Goal: Information Seeking & Learning: Check status

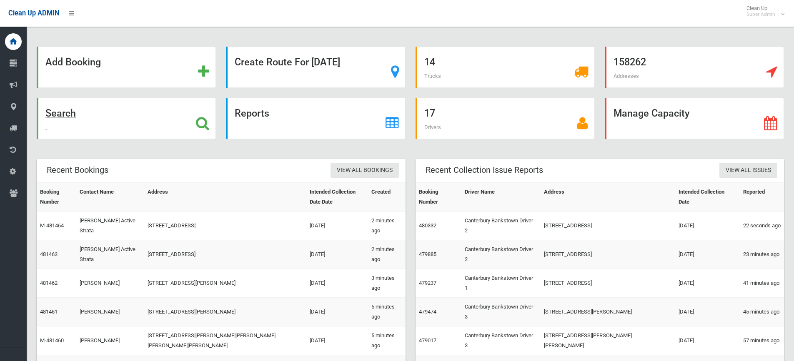
click at [204, 123] on icon at bounding box center [202, 123] width 13 height 14
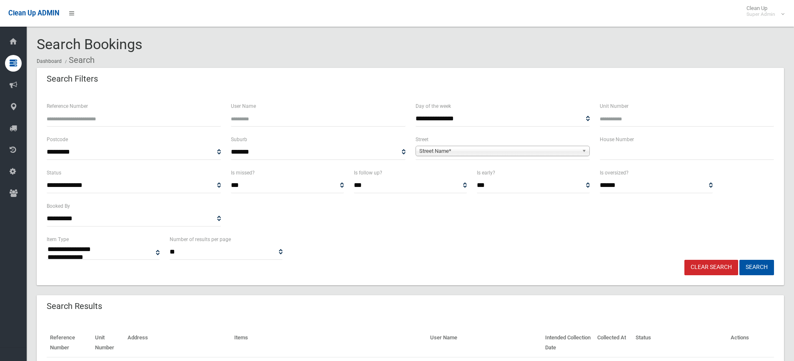
select select
click at [611, 155] on input "text" at bounding box center [687, 152] width 174 height 15
drag, startPoint x: 651, startPoint y: 152, endPoint x: 608, endPoint y: 152, distance: 42.9
click at [608, 152] on input "**********" at bounding box center [687, 152] width 174 height 15
type input "**"
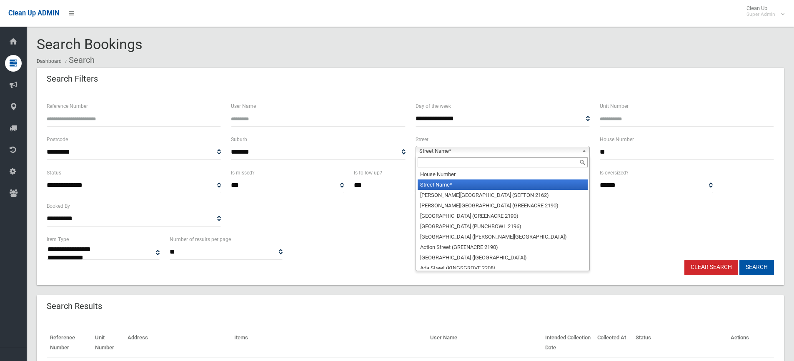
click at [521, 148] on span "Street Name*" at bounding box center [498, 151] width 159 height 10
click at [488, 161] on input "text" at bounding box center [503, 163] width 170 height 10
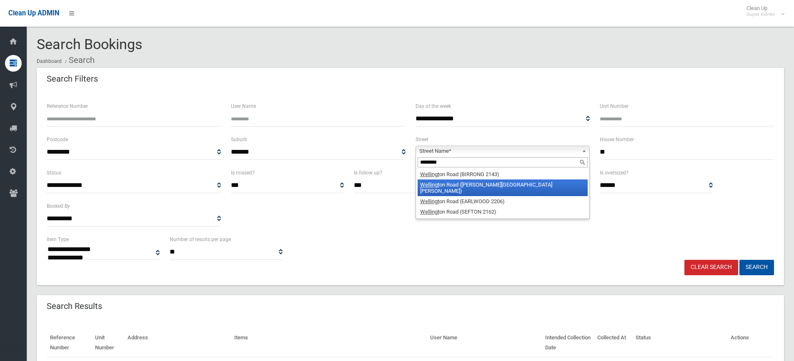
type input "********"
click at [486, 183] on li "Wellingt on Road (CHESTER HILL 2162)" at bounding box center [503, 188] width 170 height 17
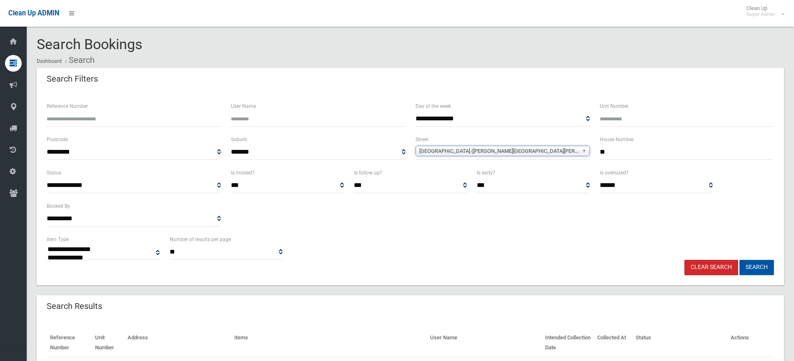
click at [761, 268] on button "Search" at bounding box center [756, 267] width 35 height 15
select select
click at [480, 220] on div "**********" at bounding box center [410, 201] width 737 height 67
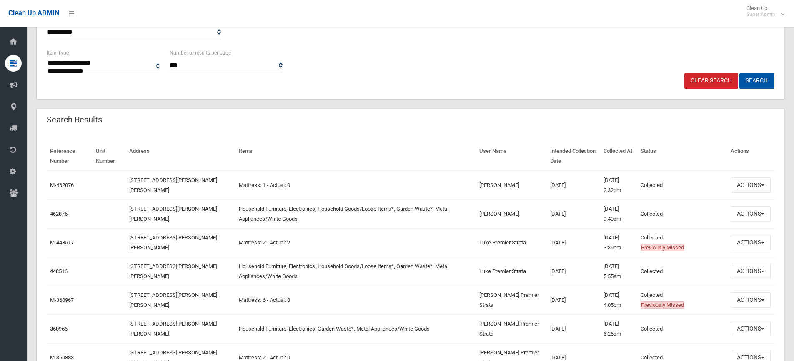
scroll to position [208, 0]
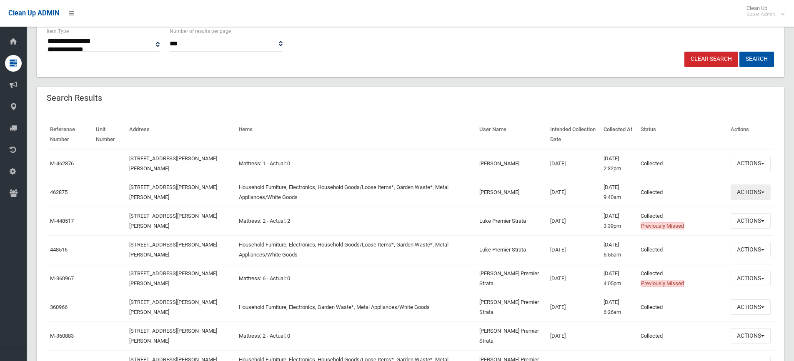
click at [744, 195] on button "Actions" at bounding box center [751, 192] width 40 height 15
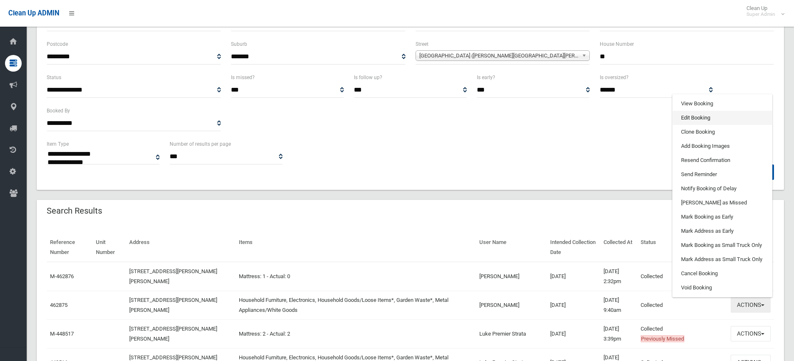
scroll to position [83, 0]
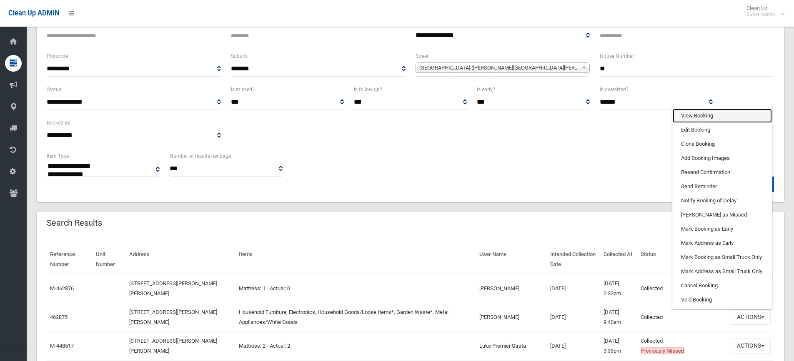
click at [700, 113] on link "View Booking" at bounding box center [722, 116] width 99 height 14
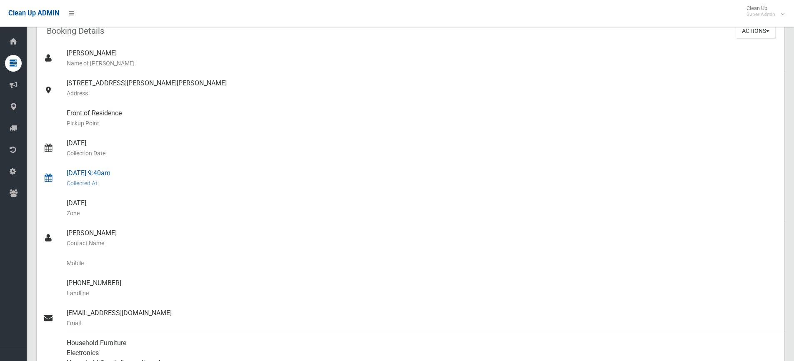
scroll to position [208, 0]
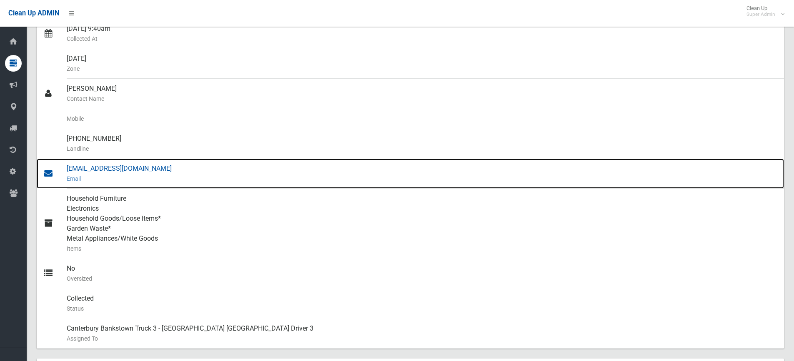
click at [106, 171] on div "lukem@premierstrta.com.au Email" at bounding box center [422, 174] width 711 height 30
click at [114, 166] on div "lukem@premierstrta.com.au Email" at bounding box center [422, 174] width 711 height 30
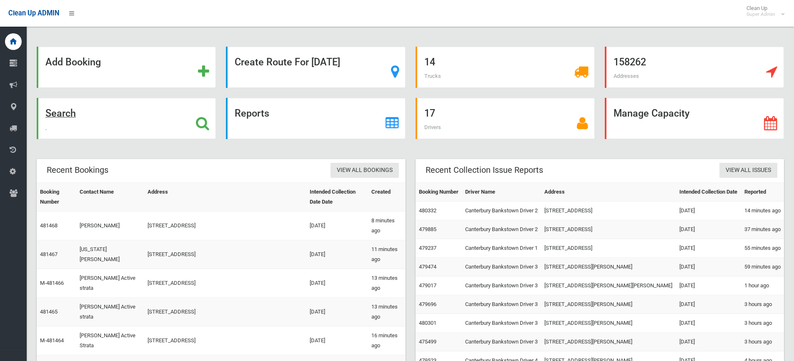
click at [200, 122] on icon at bounding box center [202, 123] width 13 height 14
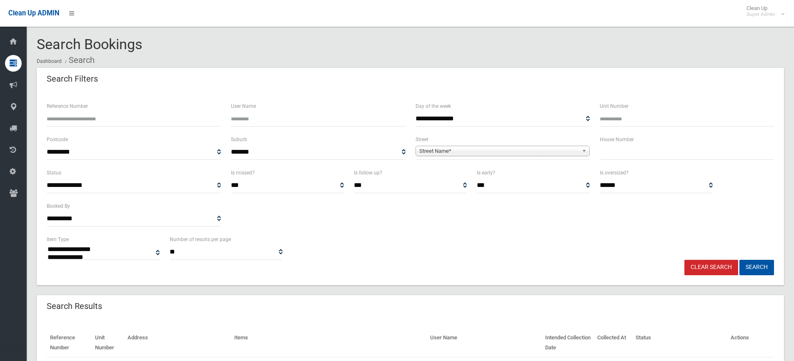
select select
click at [106, 116] on input "Reference Number" at bounding box center [134, 118] width 174 height 15
type input "******"
click at [739, 260] on button "Search" at bounding box center [756, 267] width 35 height 15
select select
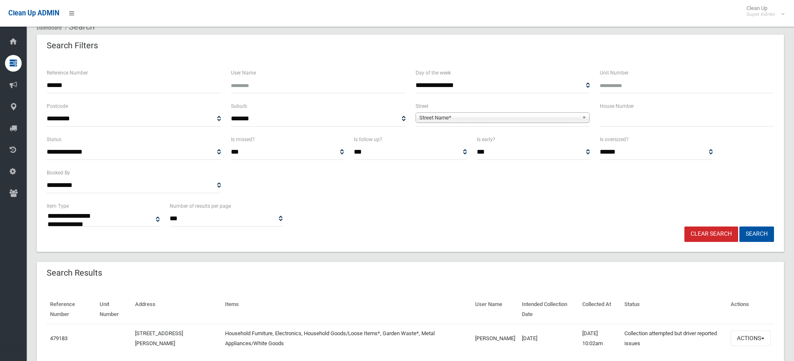
scroll to position [65, 0]
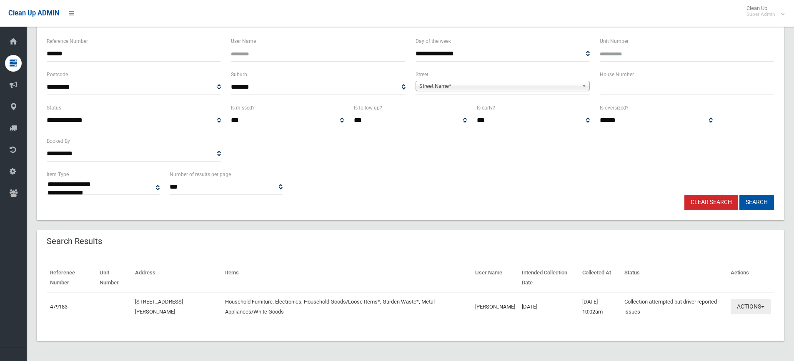
click at [754, 305] on button "Actions" at bounding box center [751, 306] width 40 height 15
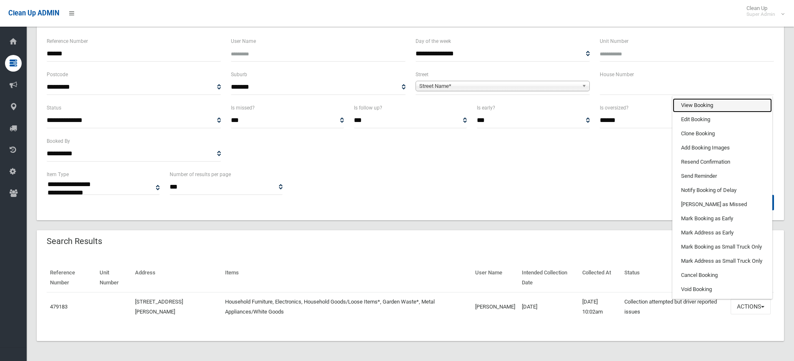
click at [708, 111] on link "View Booking" at bounding box center [722, 105] width 99 height 14
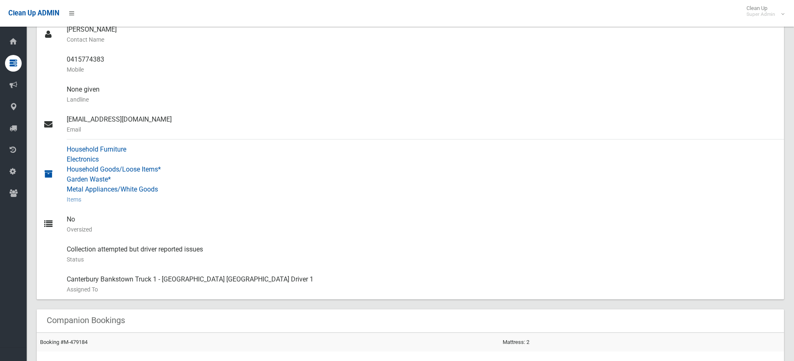
scroll to position [167, 0]
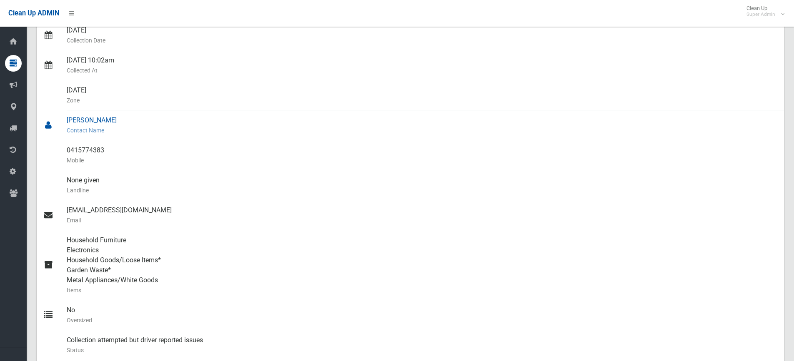
drag, startPoint x: 134, startPoint y: 120, endPoint x: 63, endPoint y: 120, distance: 70.4
click at [63, 120] on link "[PERSON_NAME] Contact Name" at bounding box center [410, 125] width 747 height 30
click at [140, 118] on div "[PERSON_NAME] Contact Name" at bounding box center [422, 125] width 711 height 30
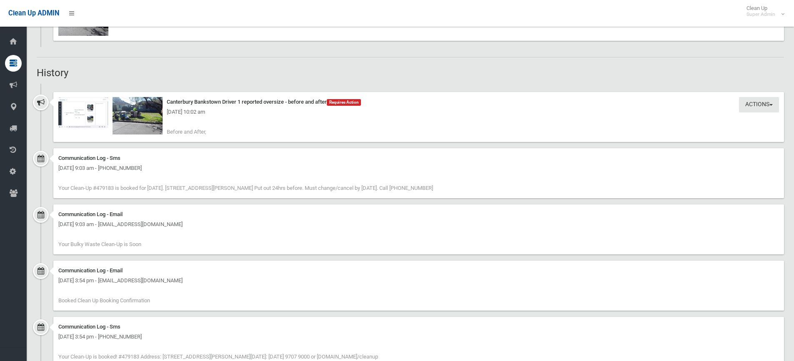
scroll to position [656, 0]
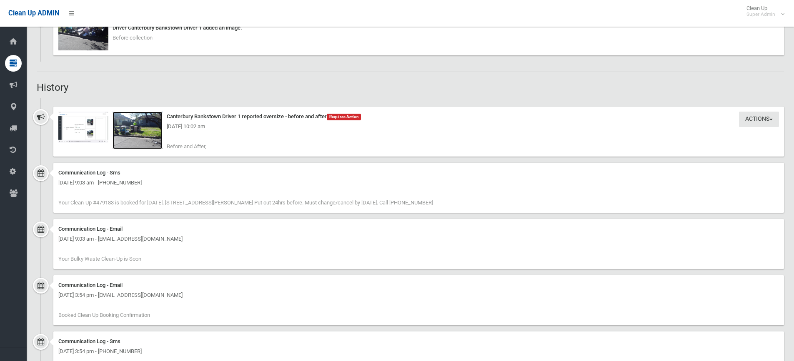
click at [142, 137] on img at bounding box center [138, 131] width 50 height 38
click at [83, 130] on div "[DATE] 10:02 am" at bounding box center [418, 127] width 721 height 10
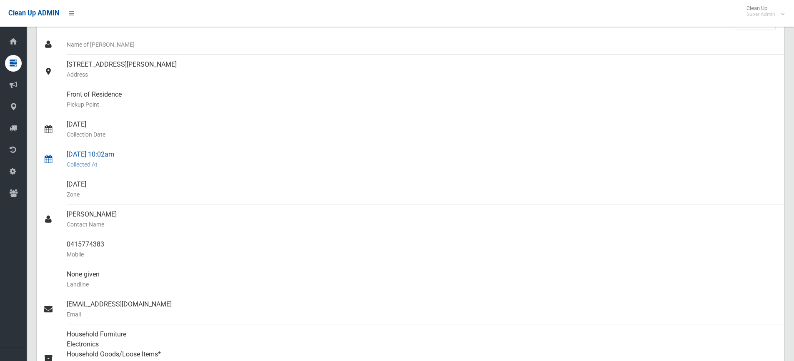
scroll to position [0, 0]
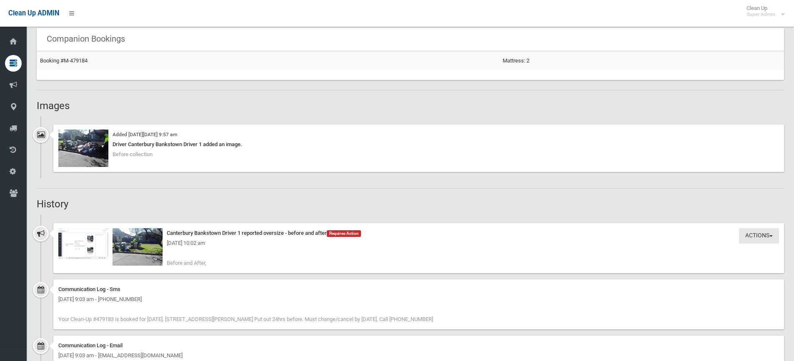
scroll to position [583, 0]
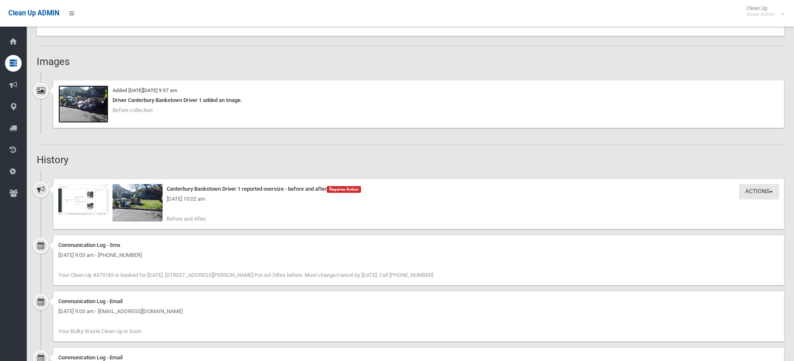
click at [84, 107] on img at bounding box center [83, 104] width 50 height 38
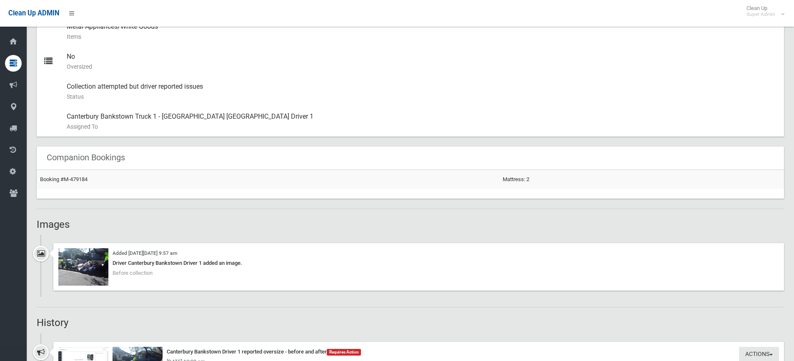
scroll to position [406, 0]
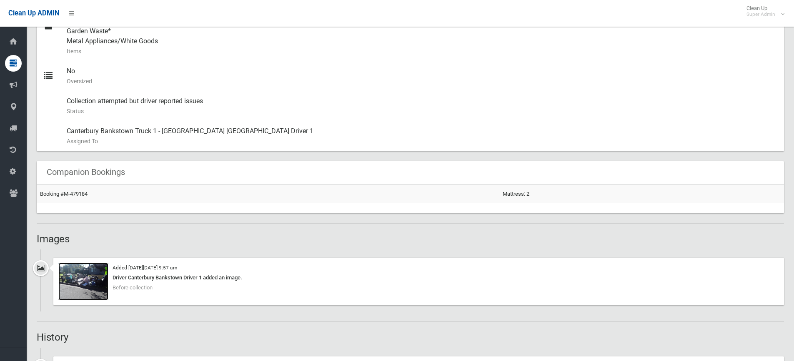
click at [81, 285] on img at bounding box center [83, 282] width 50 height 38
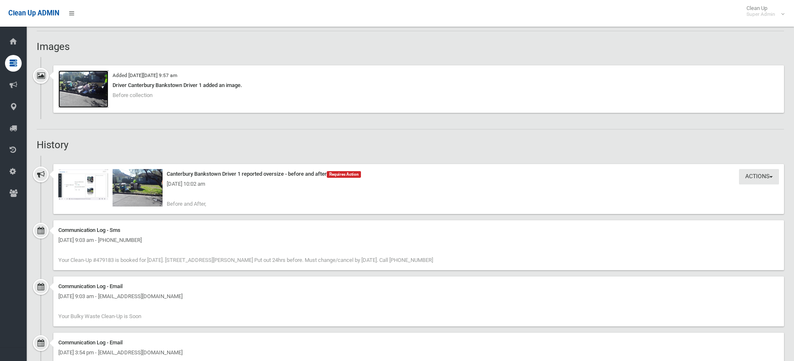
scroll to position [614, 0]
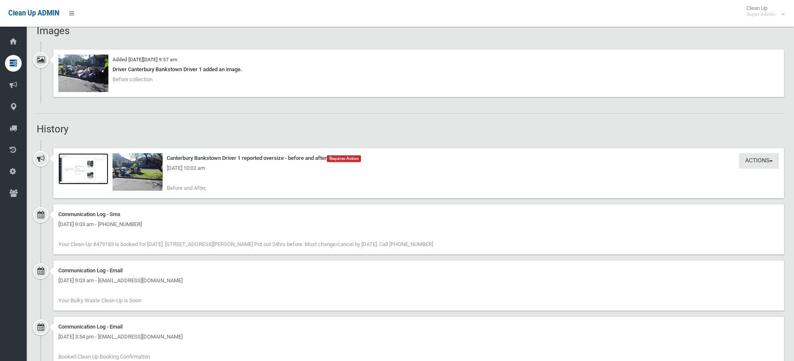
click at [82, 175] on img at bounding box center [83, 168] width 50 height 31
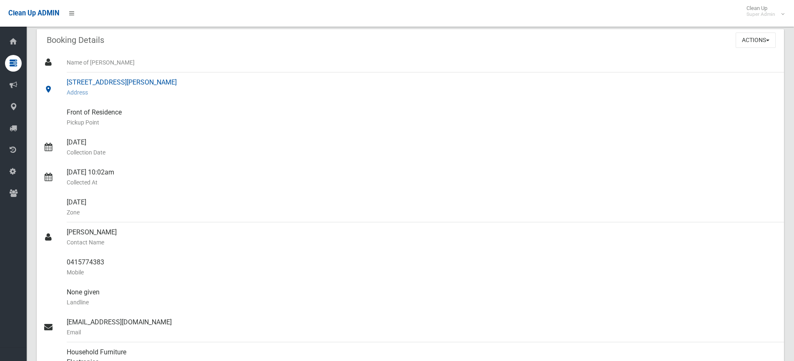
scroll to position [0, 0]
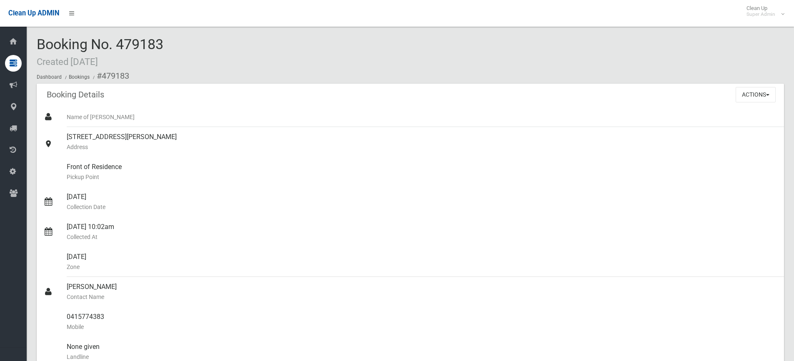
drag, startPoint x: 200, startPoint y: 34, endPoint x: 193, endPoint y: 36, distance: 7.4
click at [214, 39] on div "Booking No. 479183 Created 14/08/2025 Dashboard Bookings #479183" at bounding box center [410, 60] width 747 height 47
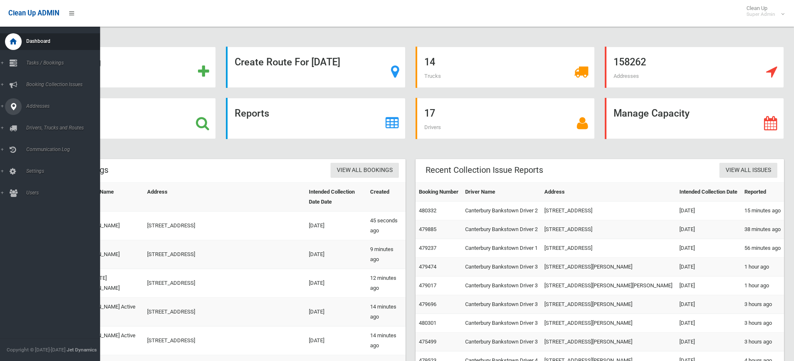
click at [12, 108] on icon at bounding box center [14, 106] width 8 height 17
click at [35, 119] on span "All Addresses" at bounding box center [61, 121] width 75 height 6
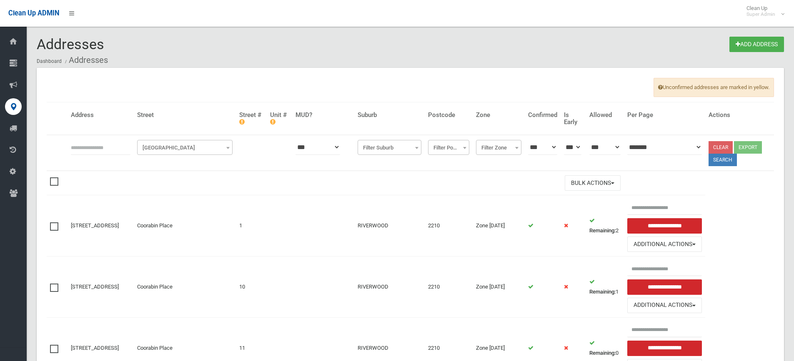
click at [171, 45] on div "Addresses Add Address Dashboard Addresses" at bounding box center [410, 52] width 747 height 31
click at [98, 145] on input "text" at bounding box center [101, 147] width 60 height 15
click at [107, 148] on input "text" at bounding box center [101, 147] width 60 height 15
type input "**********"
click button at bounding box center [0, 0] width 0 height 0
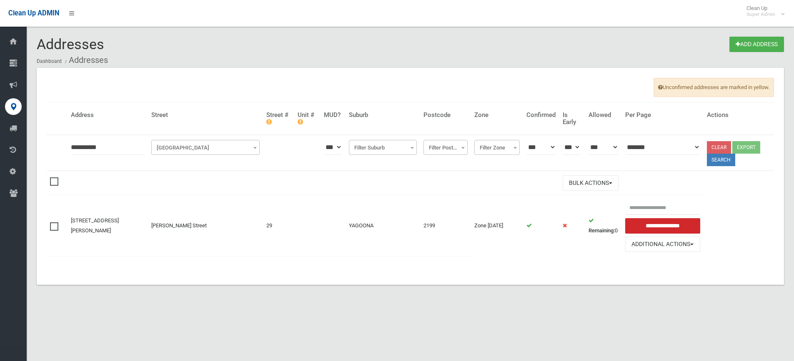
click at [200, 242] on td "Gregory Street" at bounding box center [205, 225] width 115 height 61
click at [206, 54] on ol "Dashboard Addresses" at bounding box center [410, 60] width 747 height 15
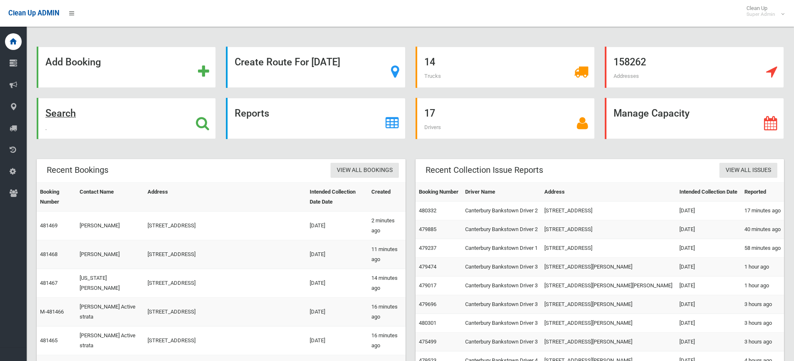
click at [203, 122] on icon at bounding box center [202, 123] width 13 height 14
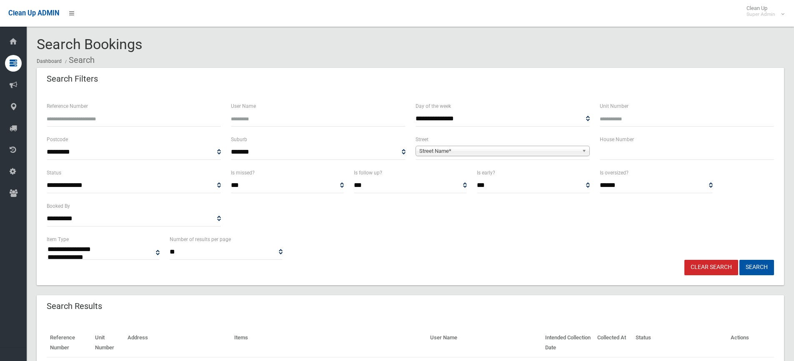
select select
click at [629, 153] on input "text" at bounding box center [687, 152] width 174 height 15
type input "**"
click at [526, 150] on span "Street Name*" at bounding box center [498, 151] width 159 height 10
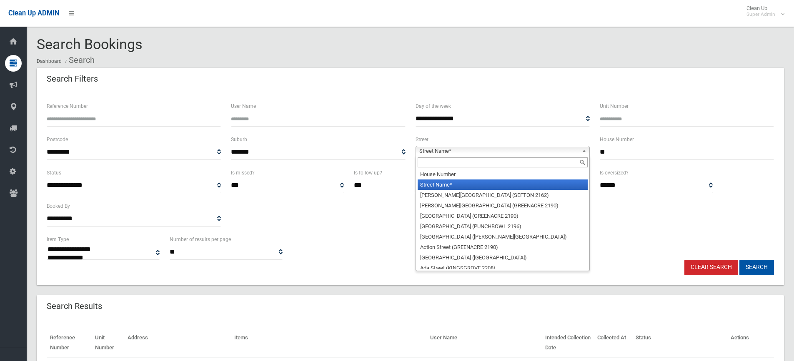
click at [448, 161] on input "text" at bounding box center [503, 163] width 170 height 10
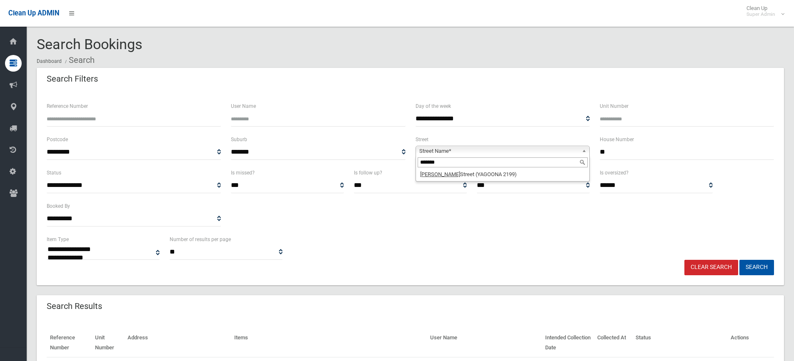
type input "*******"
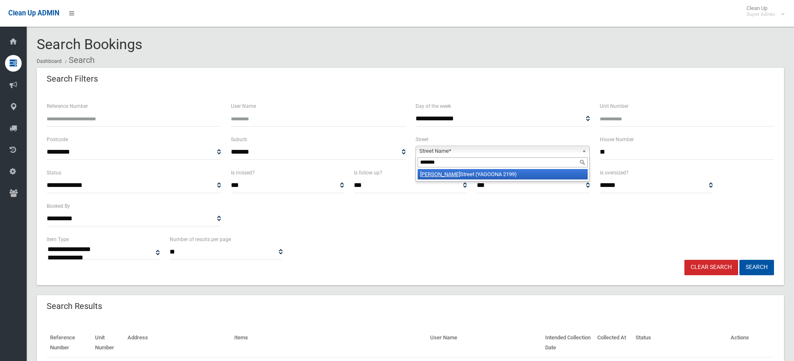
click at [472, 176] on li "Gregory Street (YAGOONA 2199)" at bounding box center [503, 174] width 170 height 10
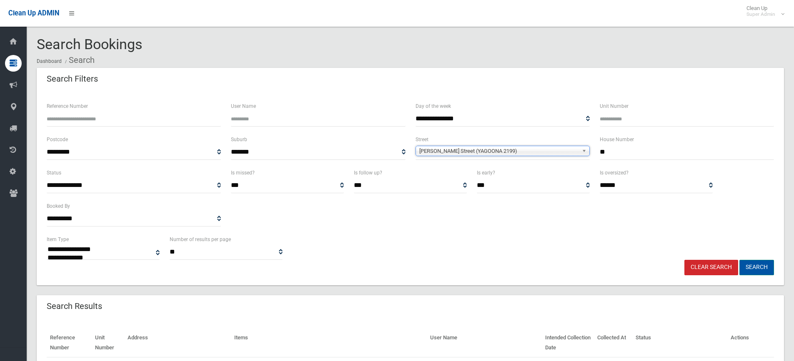
click at [759, 268] on button "Search" at bounding box center [756, 267] width 35 height 15
select select
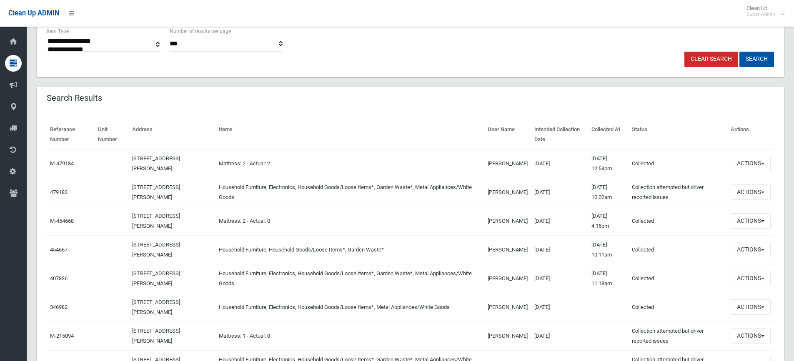
scroll to position [250, 0]
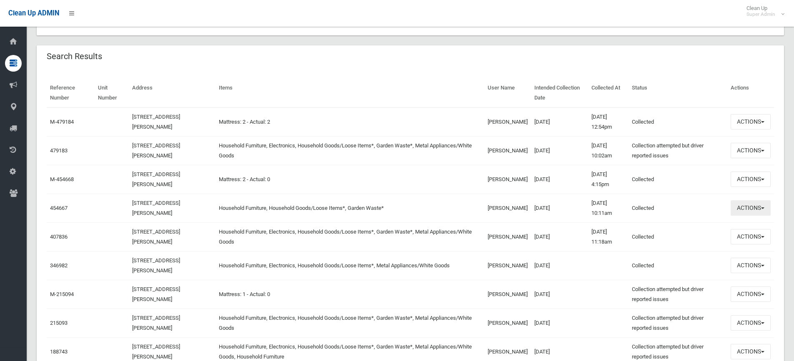
click at [740, 206] on button "Actions" at bounding box center [751, 207] width 40 height 15
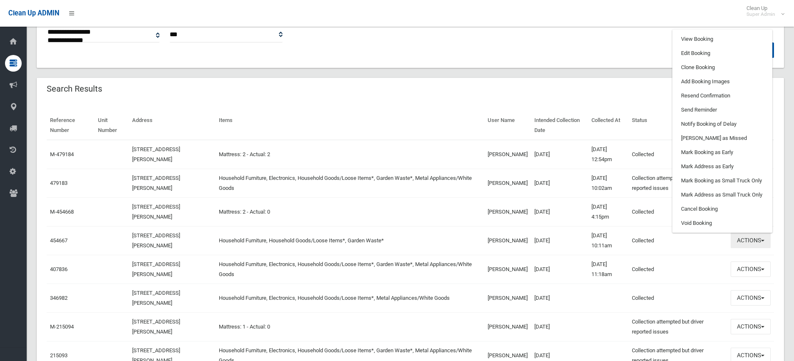
scroll to position [208, 0]
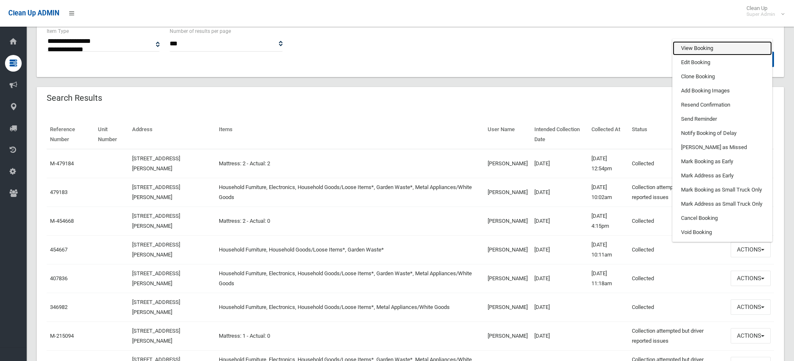
click at [702, 48] on link "View Booking" at bounding box center [722, 48] width 99 height 14
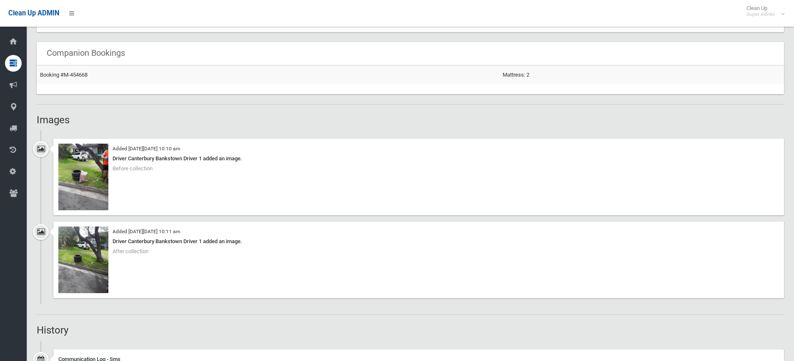
scroll to position [500, 0]
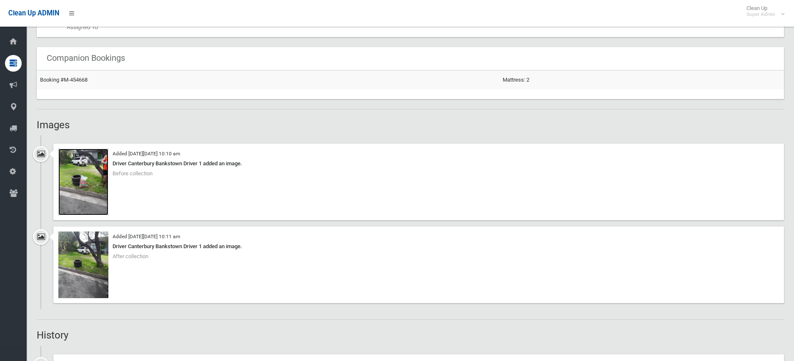
click at [83, 175] on img at bounding box center [83, 182] width 50 height 67
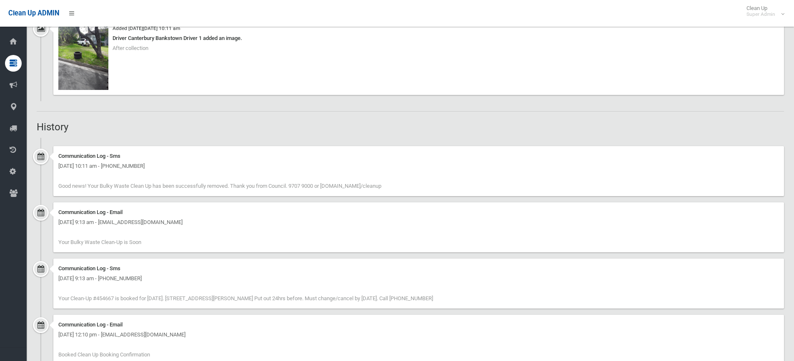
scroll to position [542, 0]
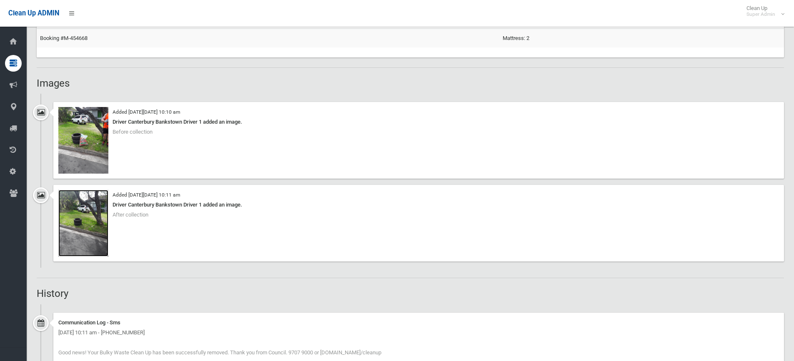
click at [86, 210] on img at bounding box center [83, 223] width 50 height 67
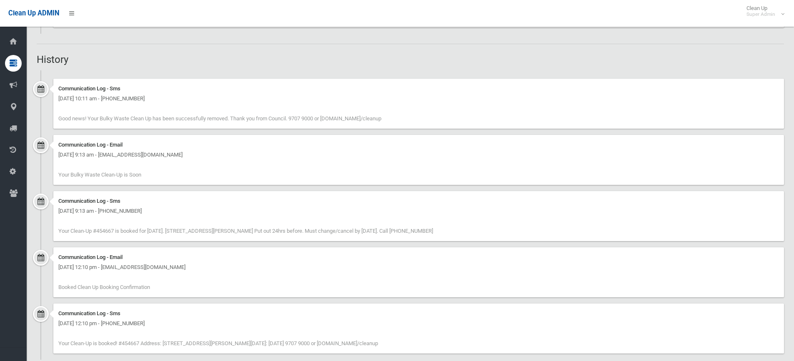
scroll to position [790, 0]
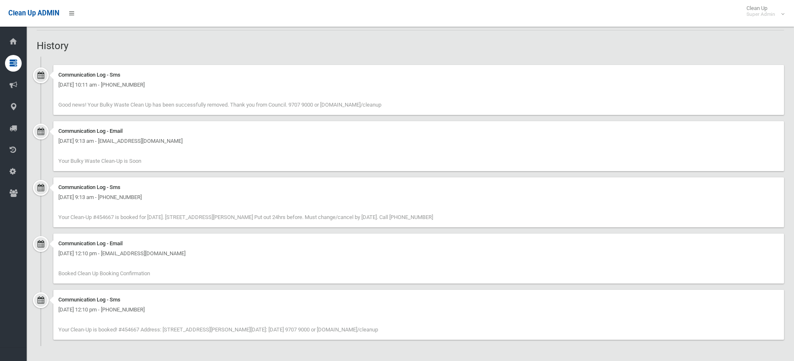
drag, startPoint x: 175, startPoint y: 215, endPoint x: 460, endPoint y: 215, distance: 285.1
click at [460, 215] on div "Communication Log - Sms [DATE] 9:13 am - [PHONE_NUMBER] Your Clean-Up #454667 i…" at bounding box center [418, 203] width 731 height 50
click at [423, 219] on span "Your Clean-Up #454667 is booked for [DATE]. [STREET_ADDRESS][PERSON_NAME] Put o…" at bounding box center [245, 217] width 375 height 6
drag, startPoint x: 435, startPoint y: 218, endPoint x: 406, endPoint y: 218, distance: 28.8
click at [406, 218] on div "Communication Log - Sms [DATE] 9:13 am - [PHONE_NUMBER] Your Clean-Up #454667 i…" at bounding box center [418, 203] width 731 height 50
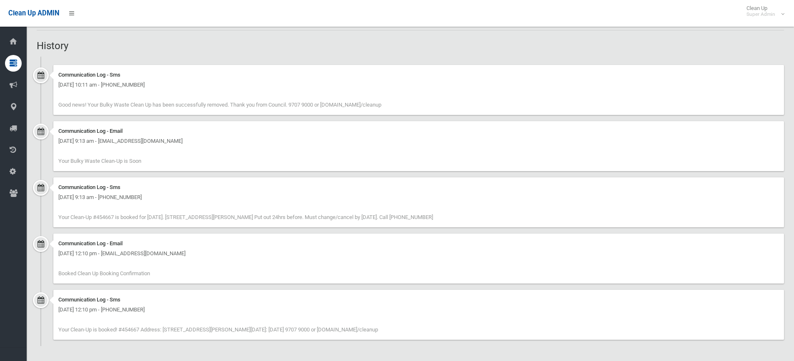
click at [448, 217] on div "Communication Log - Sms [DATE] 9:13 am - [PHONE_NUMBER] Your Clean-Up #454667 i…" at bounding box center [418, 203] width 731 height 50
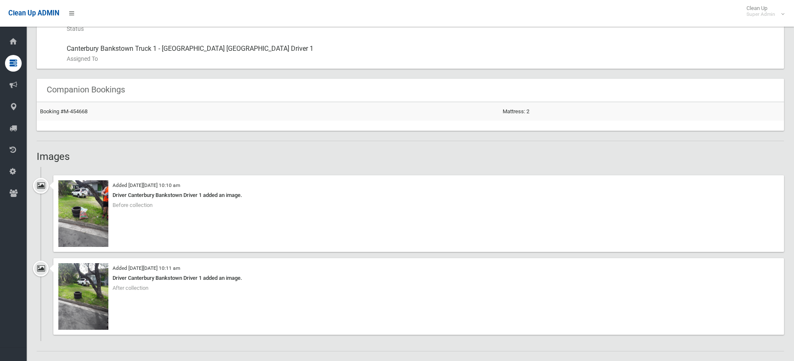
scroll to position [456, 0]
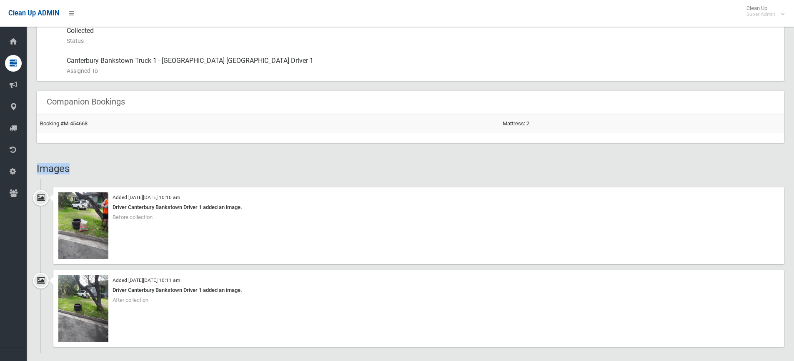
drag, startPoint x: 70, startPoint y: 167, endPoint x: 36, endPoint y: 166, distance: 33.8
click at [36, 166] on section "Booking No. 454667 Created [DATE] Dashboard Bookings #454667 Booking Details Ac…" at bounding box center [410, 137] width 767 height 1114
click at [63, 170] on h2 "Images" at bounding box center [410, 168] width 747 height 11
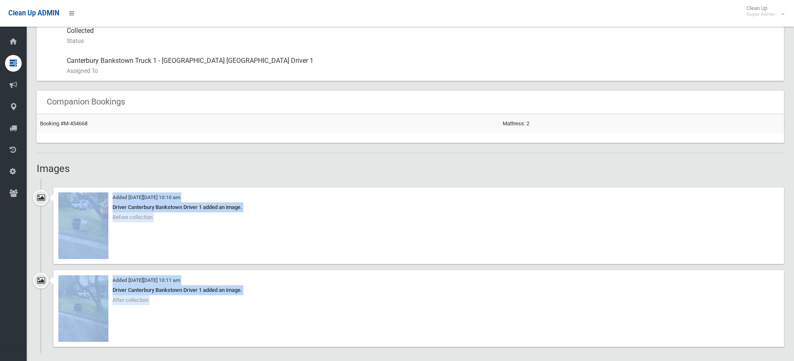
drag, startPoint x: 71, startPoint y: 170, endPoint x: 23, endPoint y: 170, distance: 47.9
click at [23, 170] on div "Booking No. 454667 Created [DATE] Dashboard Bookings #454667 Booking Details Ac…" at bounding box center [397, 124] width 794 height 1141
click at [119, 166] on h2 "Images" at bounding box center [410, 168] width 747 height 11
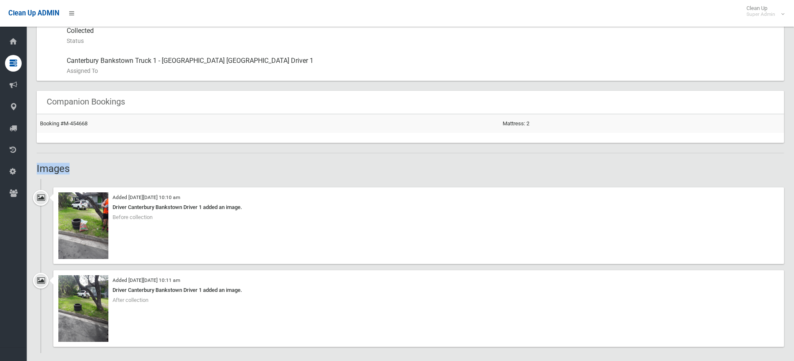
drag, startPoint x: 36, startPoint y: 166, endPoint x: 85, endPoint y: 171, distance: 49.0
click at [85, 171] on section "Booking No. 454667 Created [DATE] Dashboard Bookings #454667 Booking Details Ac…" at bounding box center [410, 137] width 767 height 1114
click at [69, 165] on h2 "Images" at bounding box center [410, 168] width 747 height 11
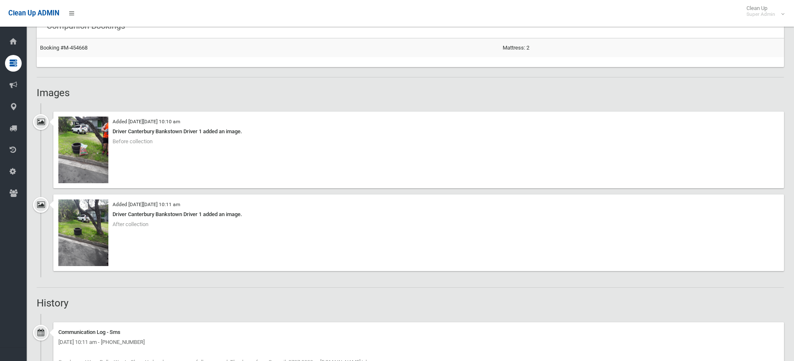
scroll to position [540, 0]
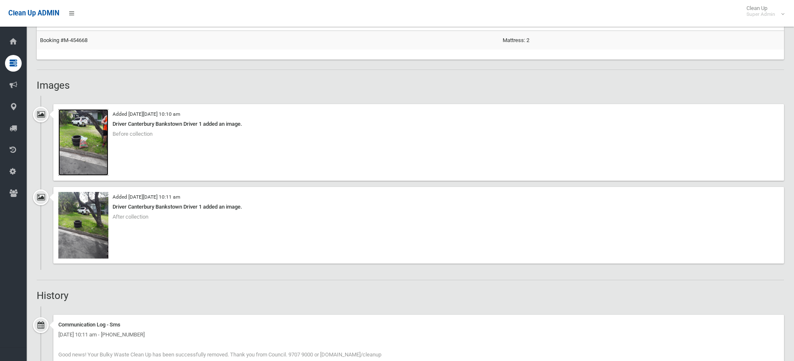
click at [86, 147] on img at bounding box center [83, 142] width 50 height 67
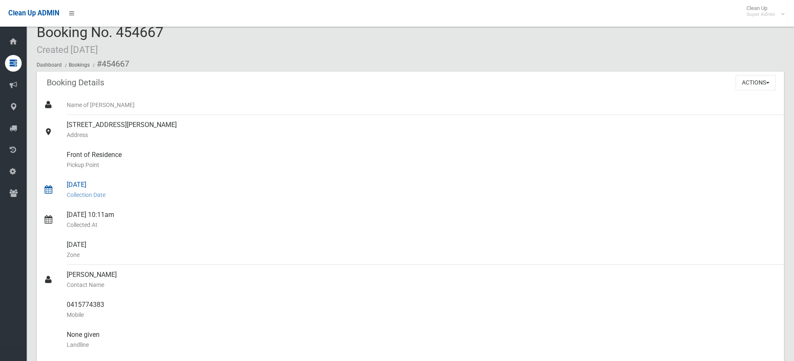
scroll to position [0, 0]
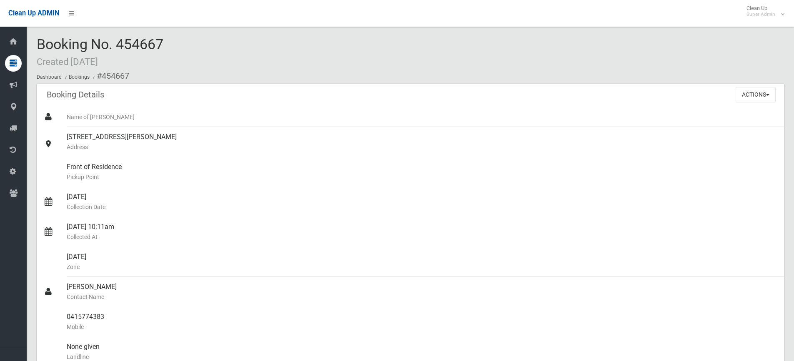
click at [227, 45] on div "Booking No. 454667 Created [DATE] Dashboard Bookings #454667" at bounding box center [410, 60] width 747 height 47
